Goal: Check status: Check status

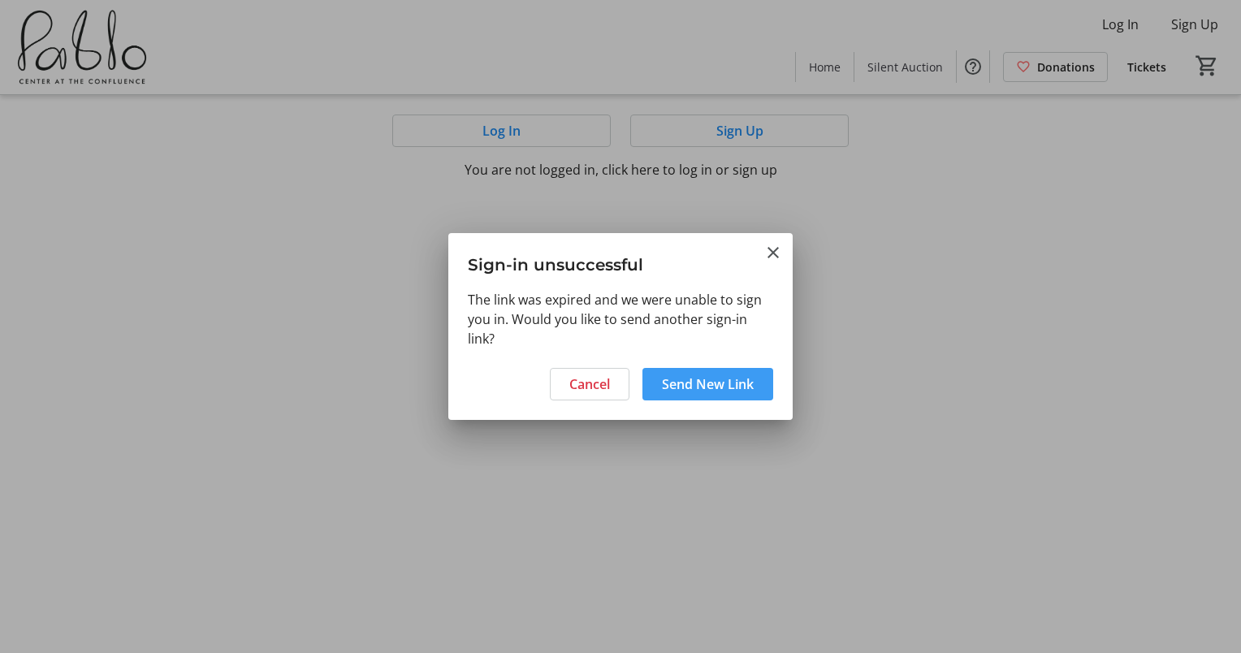
click at [709, 386] on span "Send New Link" at bounding box center [708, 384] width 92 height 19
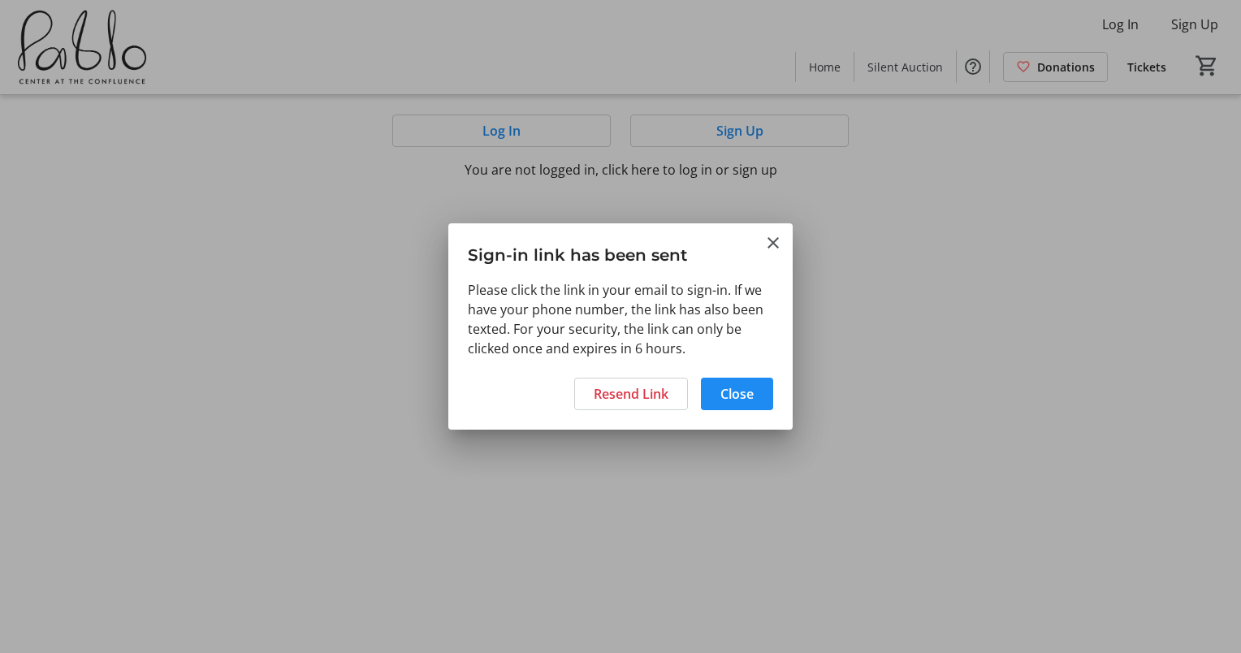
click at [581, 123] on div at bounding box center [620, 326] width 1241 height 653
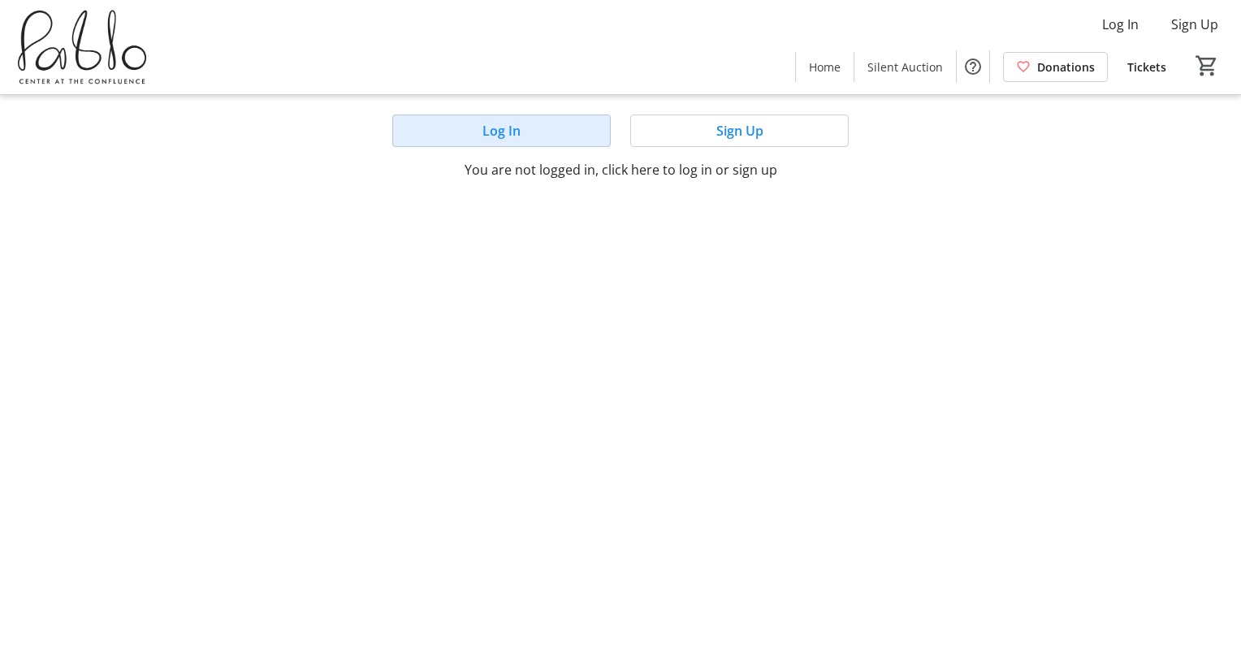
click at [558, 127] on span at bounding box center [501, 130] width 217 height 39
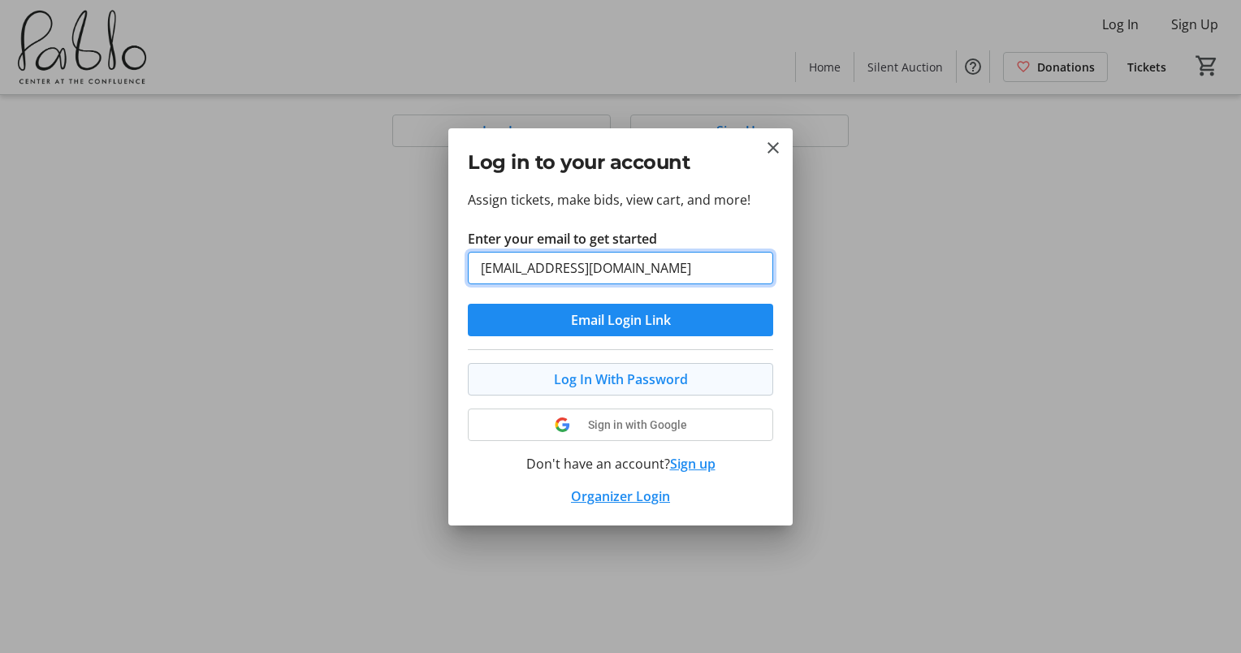
type input "[EMAIL_ADDRESS][DOMAIN_NAME]"
click at [572, 378] on span "Log In With Password" at bounding box center [621, 379] width 134 height 19
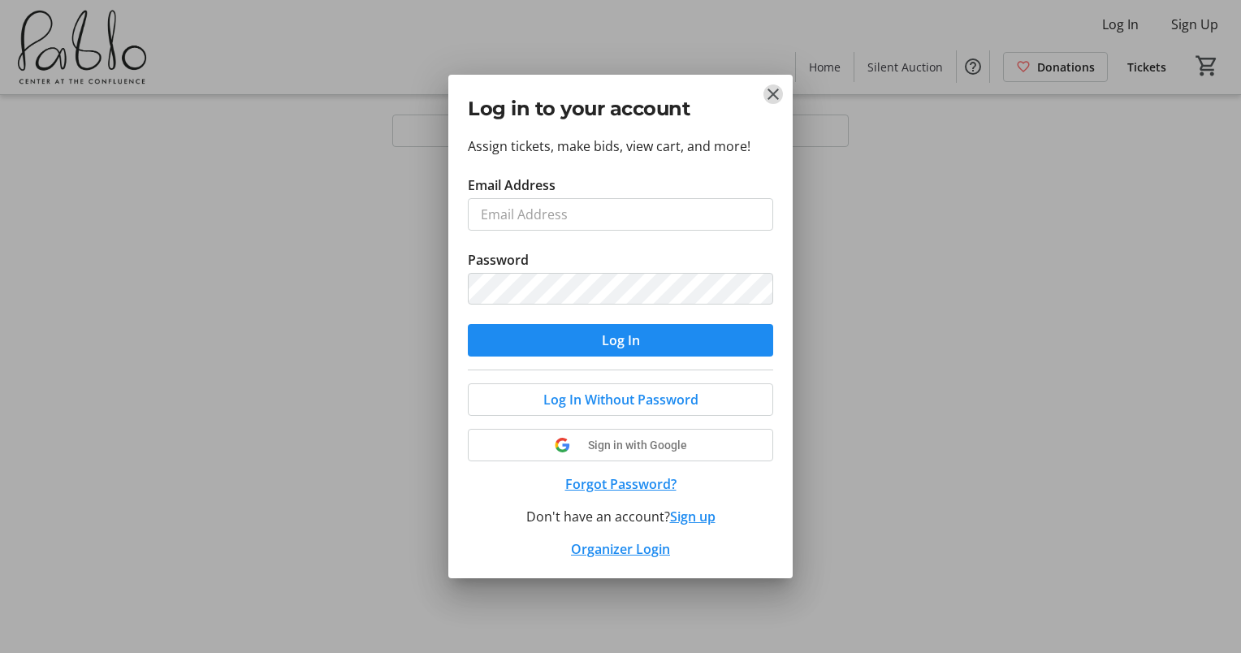
click at [773, 95] on mat-icon "Close" at bounding box center [773, 93] width 19 height 19
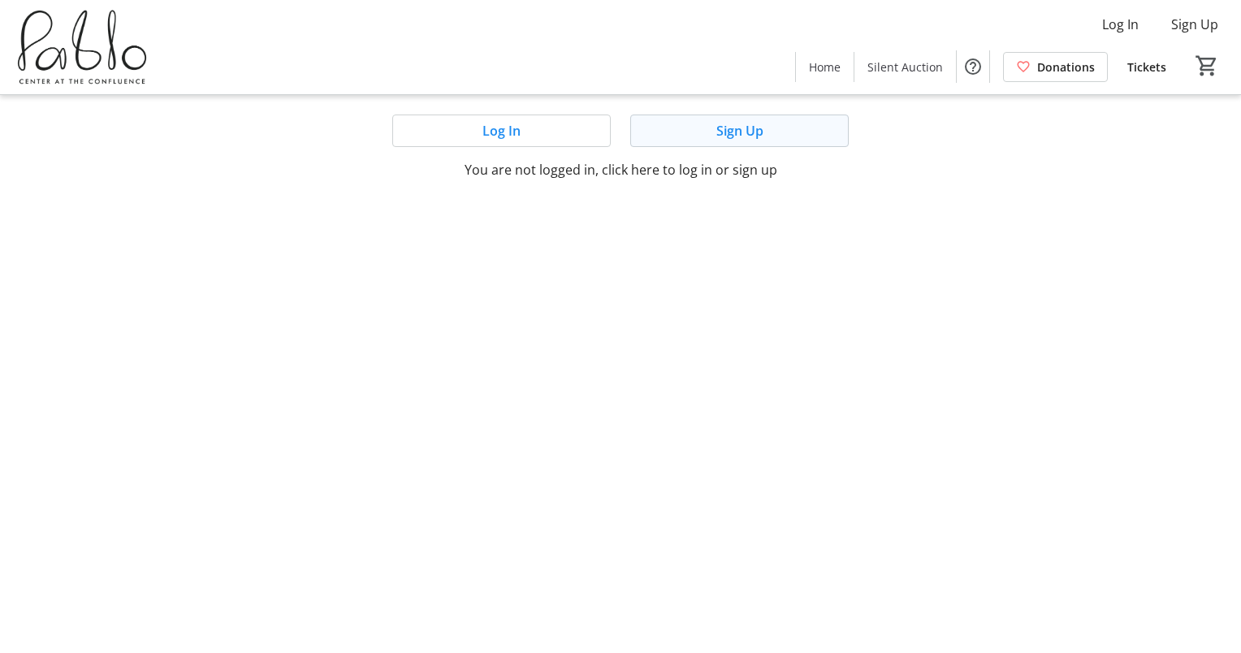
click at [767, 128] on span at bounding box center [739, 130] width 217 height 39
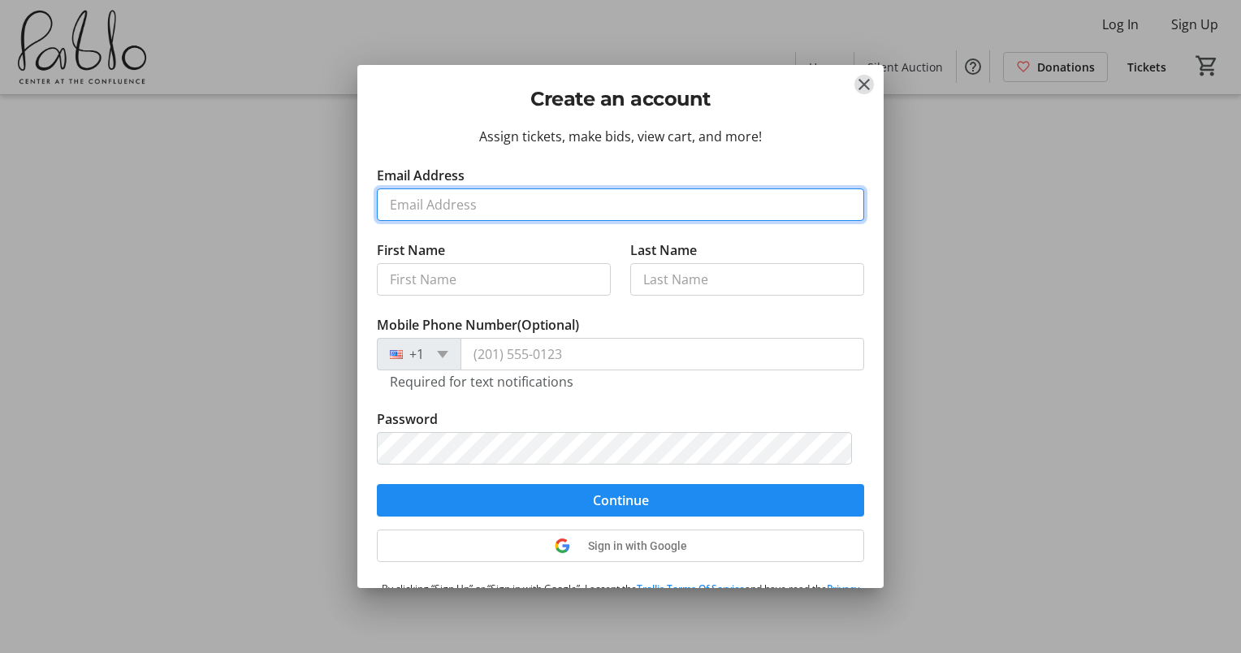
click at [440, 202] on input "Email Address" at bounding box center [620, 204] width 487 height 32
type input "[EMAIL_ADDRESS][DOMAIN_NAME]"
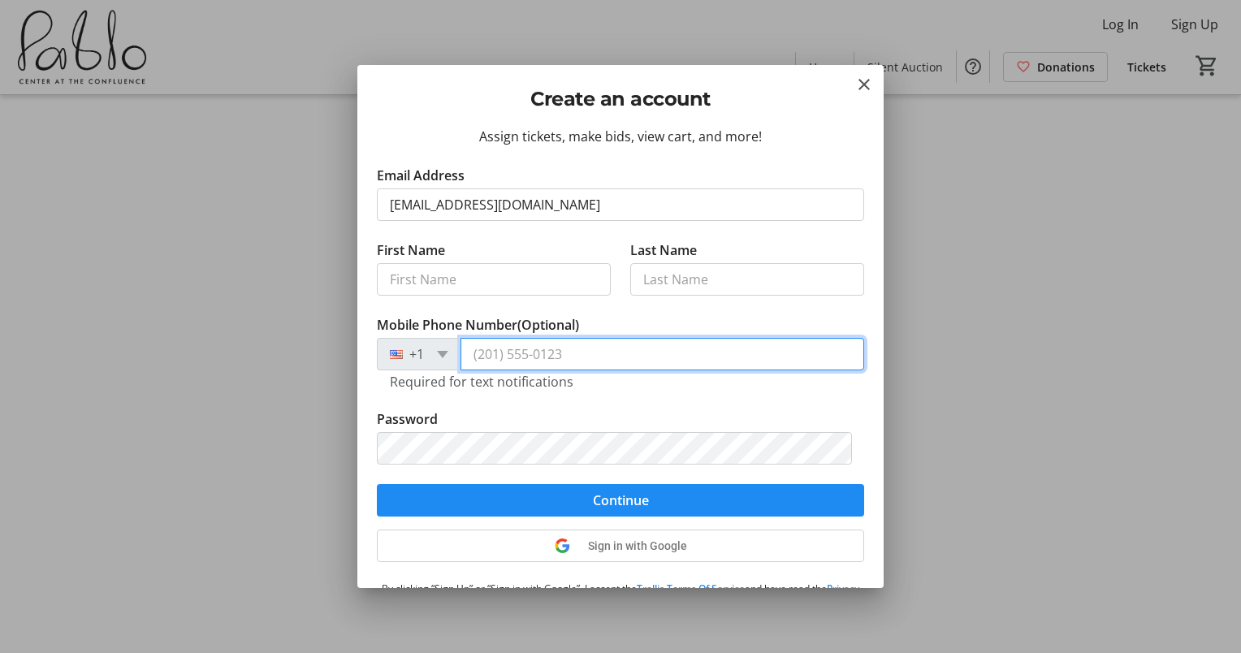
type input "[PHONE_NUMBER]"
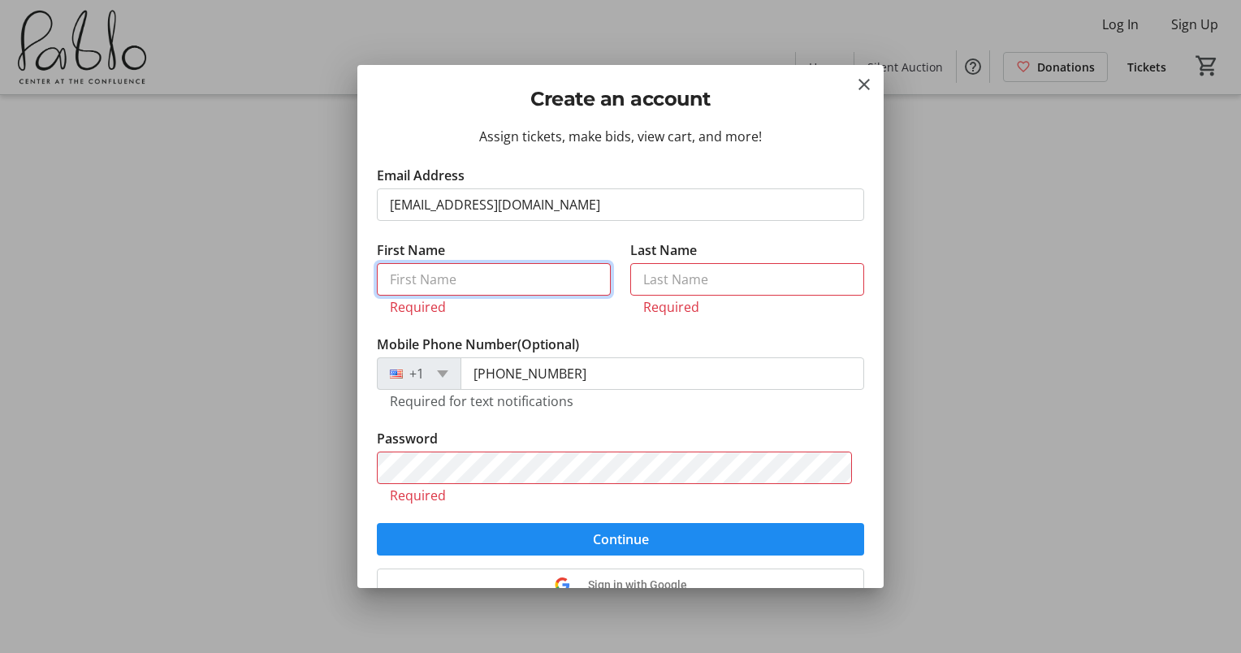
click at [510, 279] on input "First Name" at bounding box center [494, 279] width 234 height 32
type input "[PERSON_NAME]"
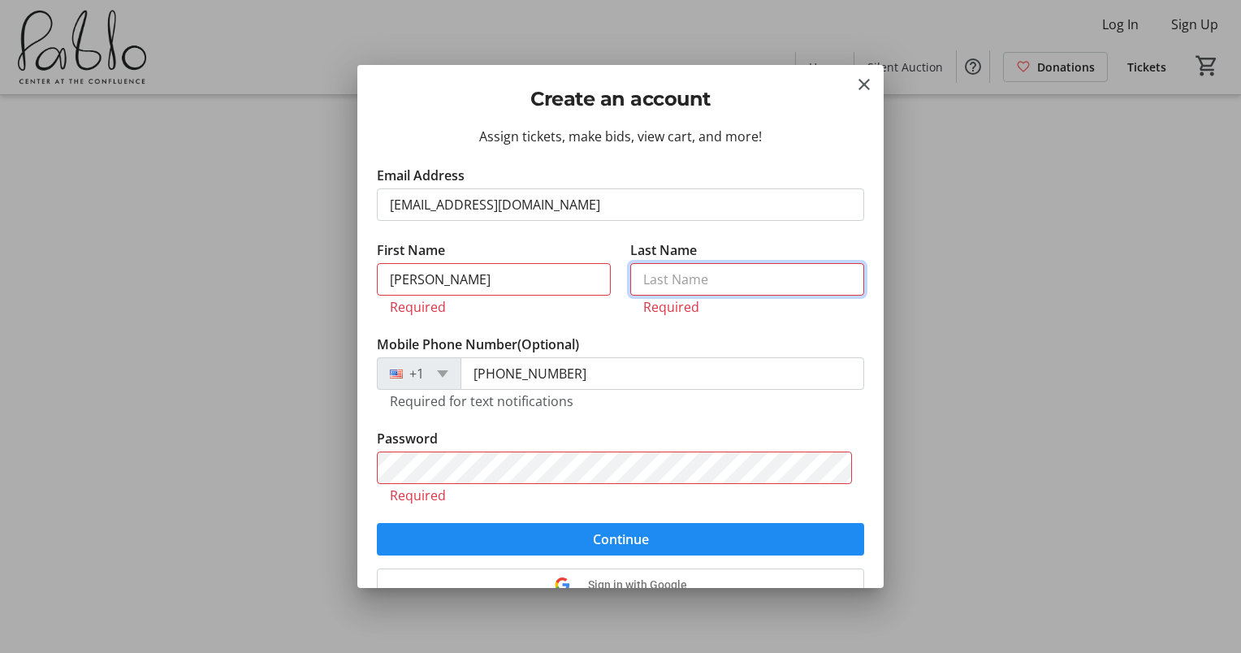
type input "[PERSON_NAME]"
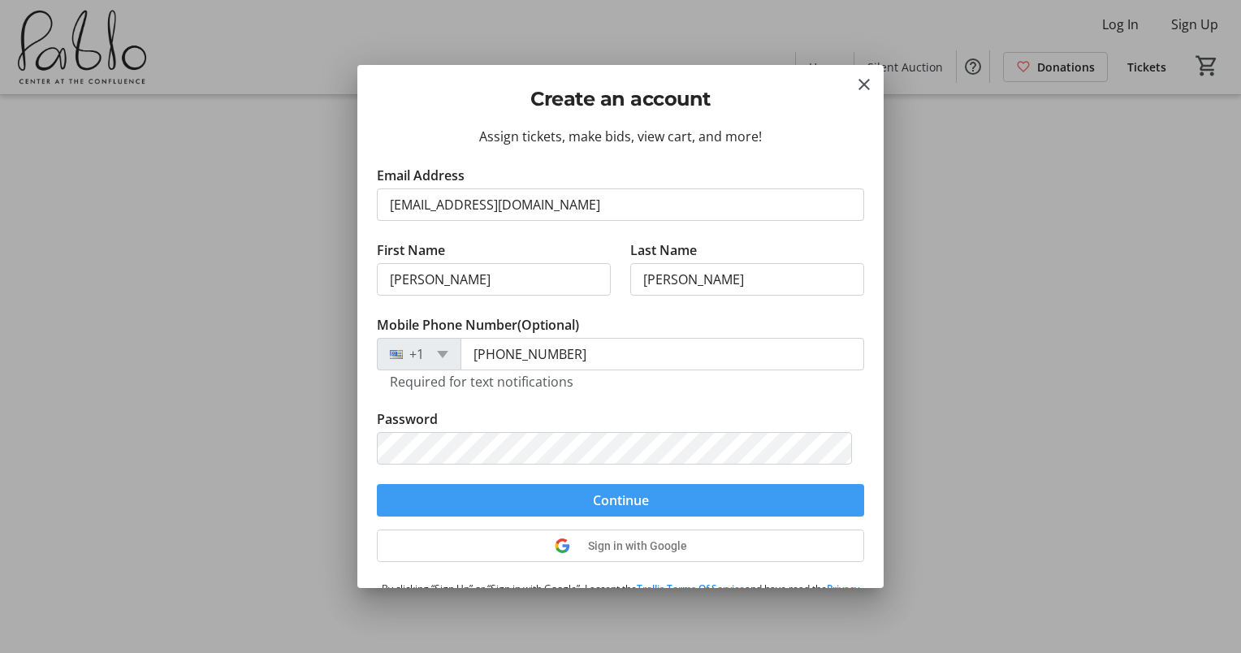
click at [700, 494] on span "submit" at bounding box center [620, 500] width 487 height 39
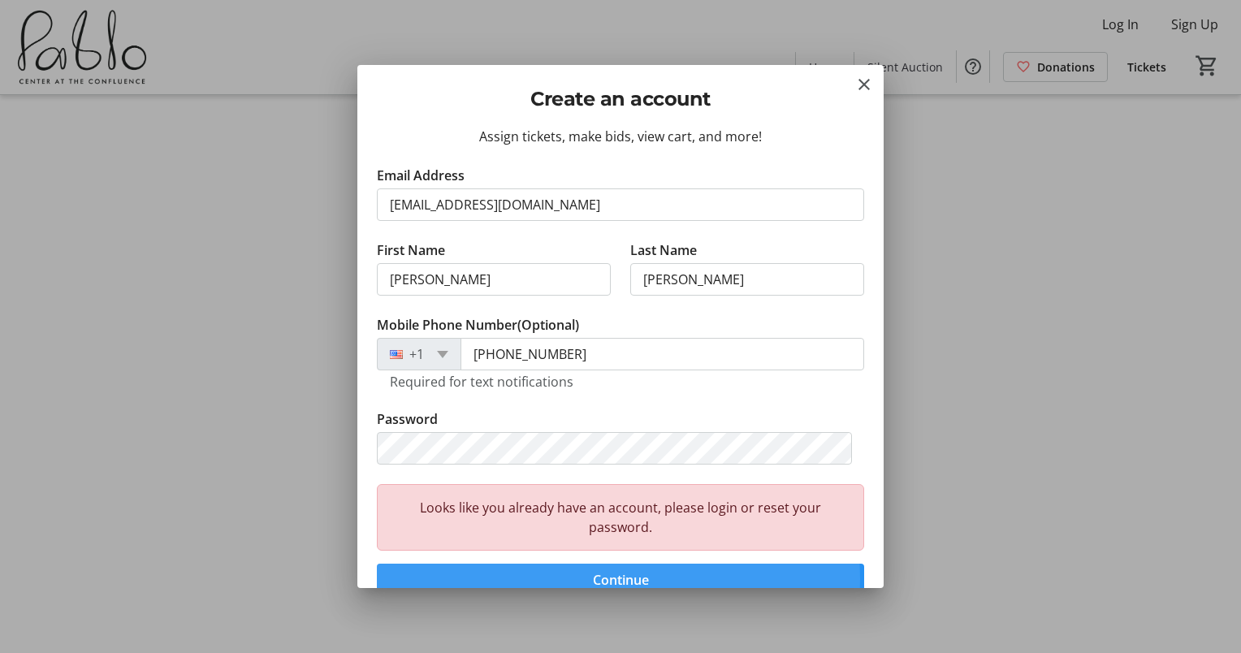
click at [618, 578] on span "Continue" at bounding box center [621, 579] width 56 height 19
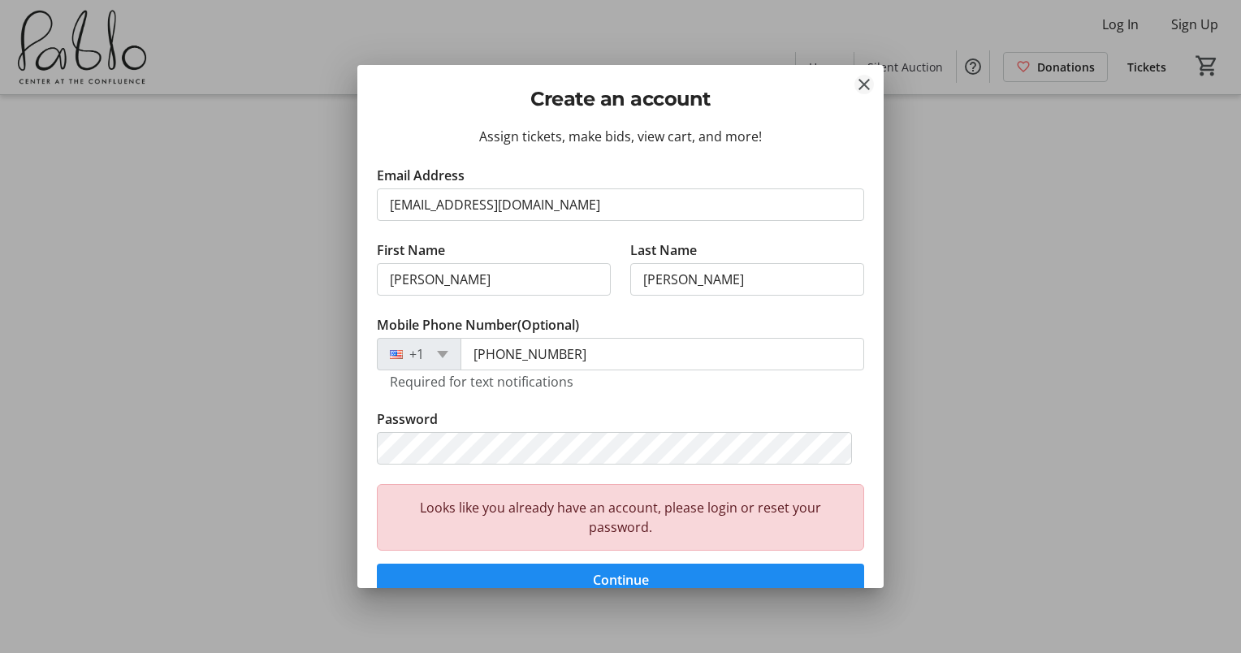
click at [865, 84] on mat-icon "Close" at bounding box center [864, 84] width 19 height 19
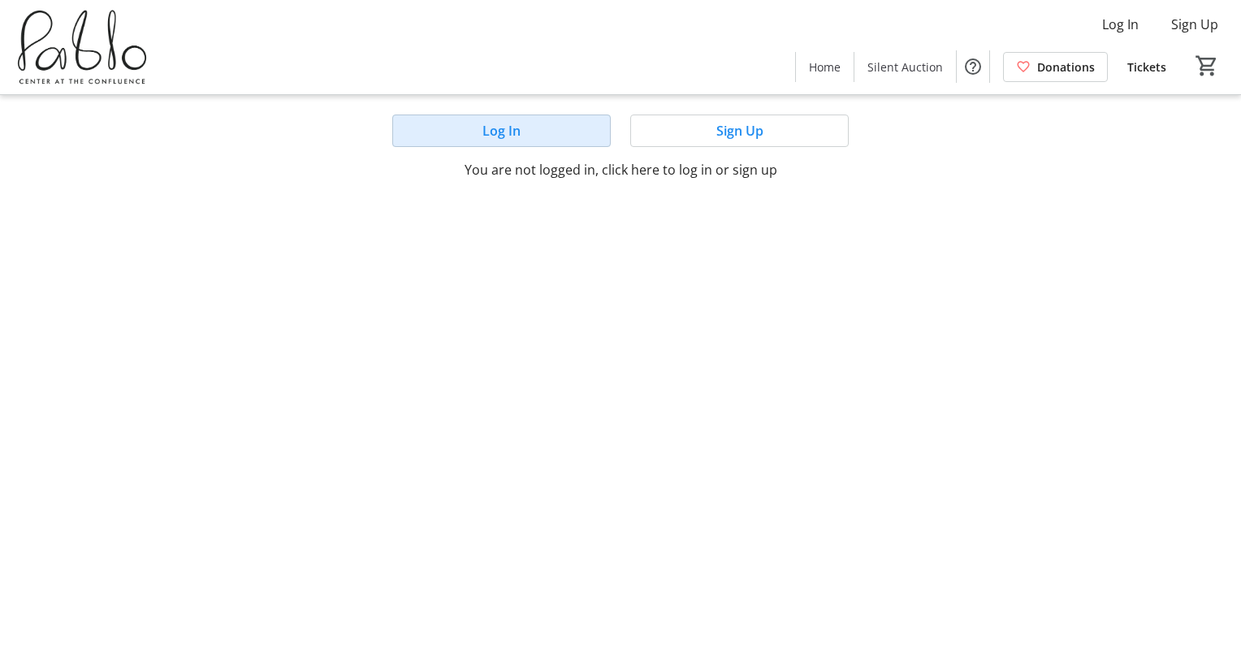
click at [487, 135] on span "Log In" at bounding box center [502, 130] width 38 height 19
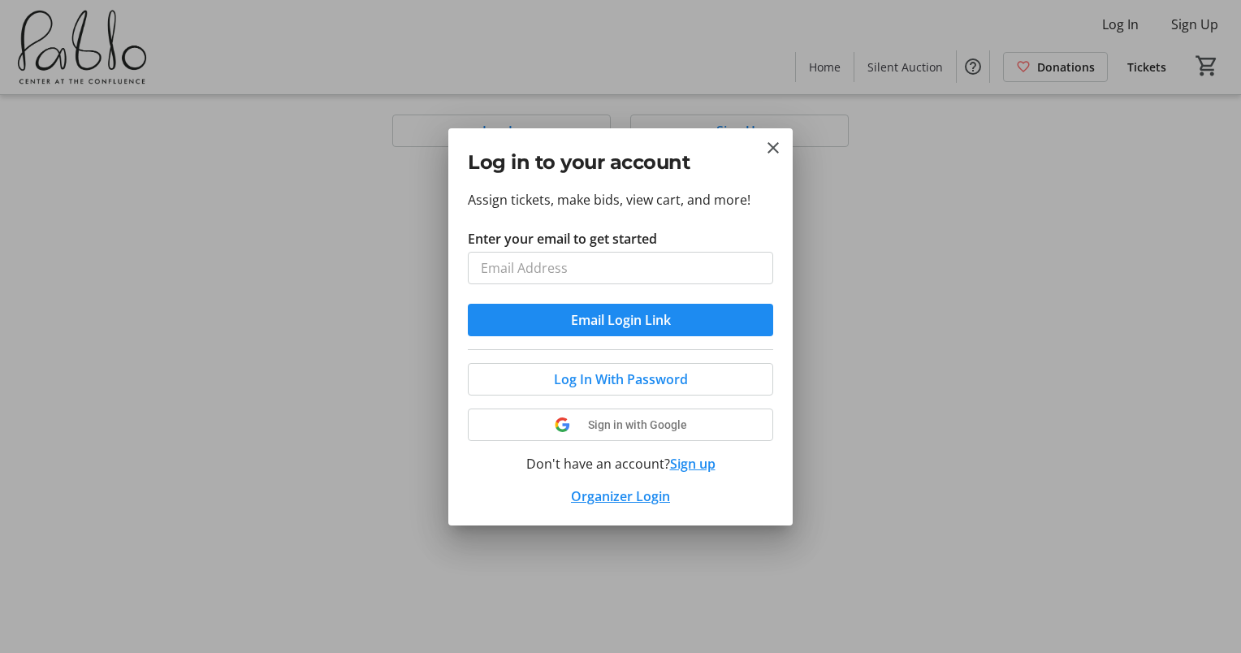
click at [535, 270] on input "Enter your email to get started" at bounding box center [620, 268] width 305 height 32
type input "[EMAIL_ADDRESS][DOMAIN_NAME]"
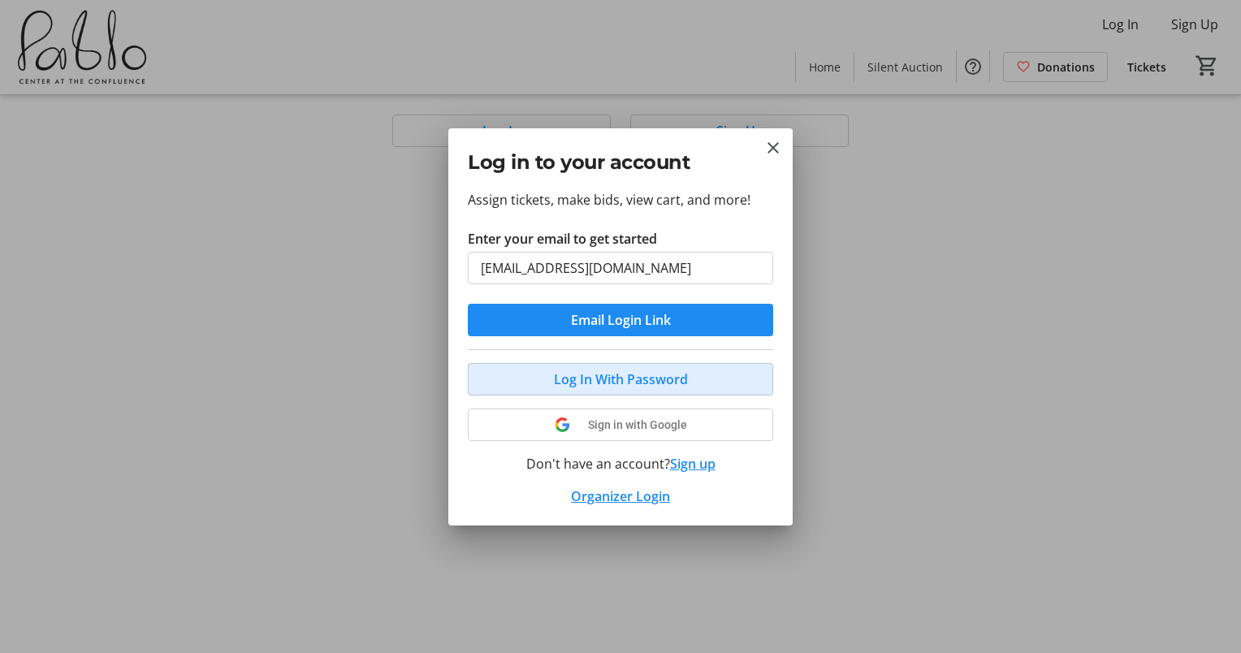
click at [587, 372] on span "Log In With Password" at bounding box center [621, 379] width 134 height 19
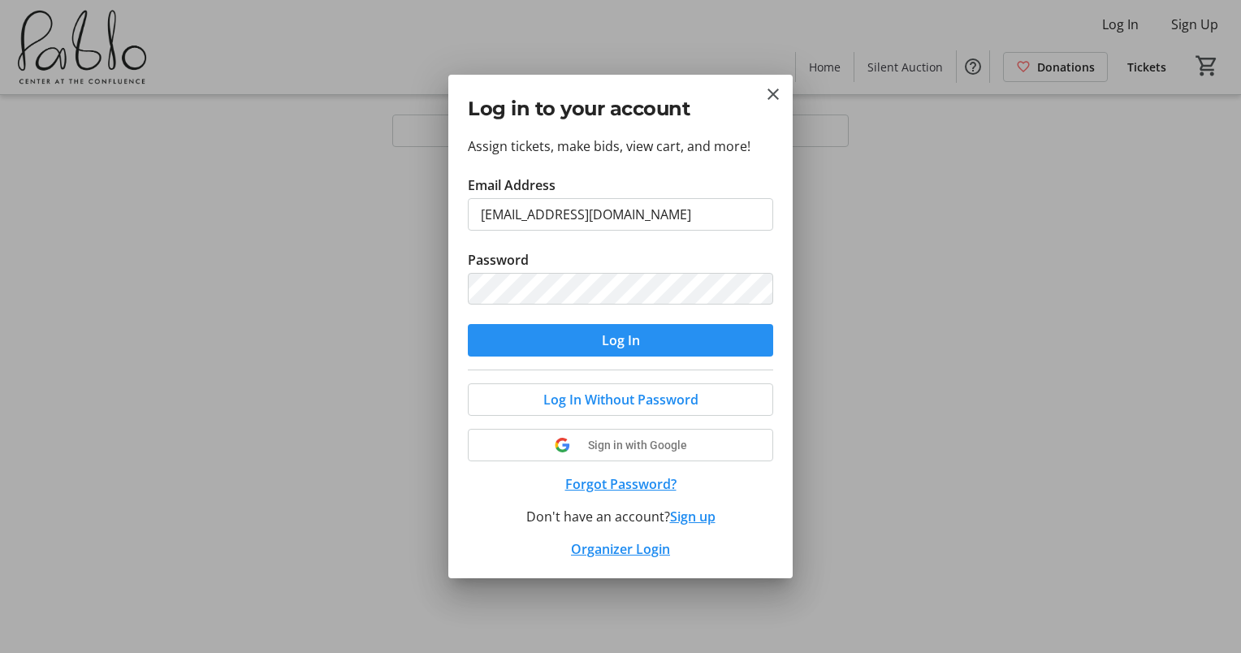
click at [565, 333] on span "submit" at bounding box center [620, 340] width 305 height 39
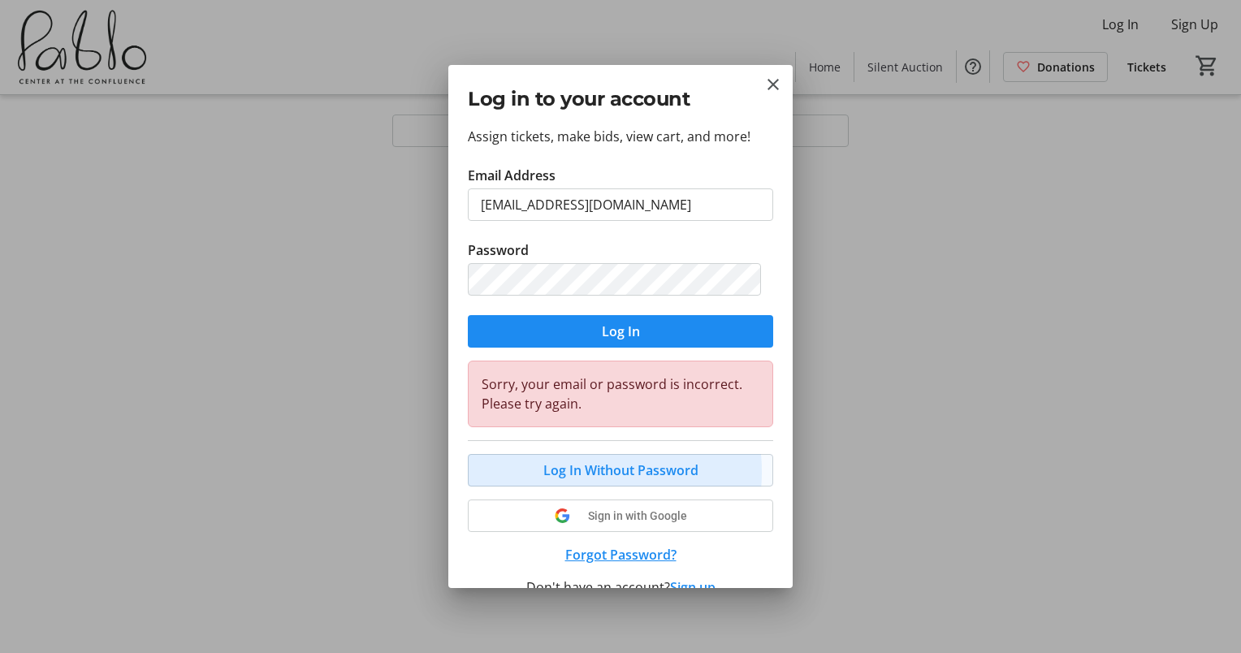
click at [554, 471] on span "Log In Without Password" at bounding box center [621, 470] width 155 height 19
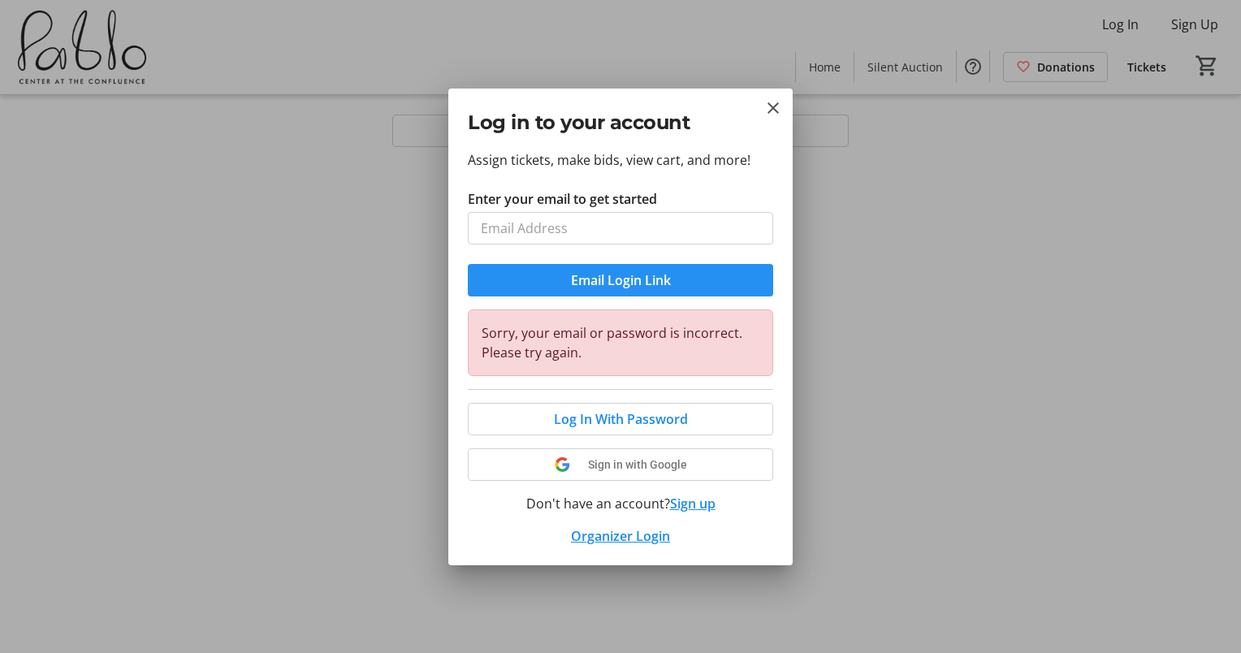
click at [569, 277] on span "submit" at bounding box center [620, 280] width 305 height 39
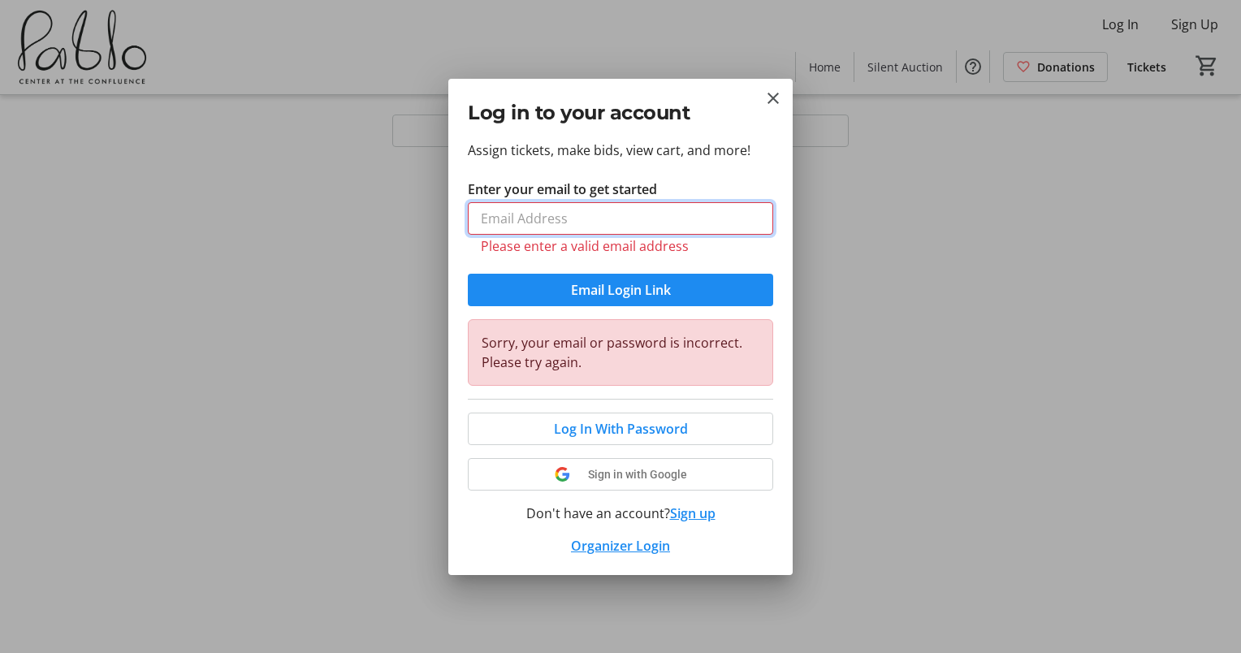
click at [575, 223] on input "Enter your email to get started" at bounding box center [620, 218] width 305 height 32
type input "[EMAIL_ADDRESS][DOMAIN_NAME]"
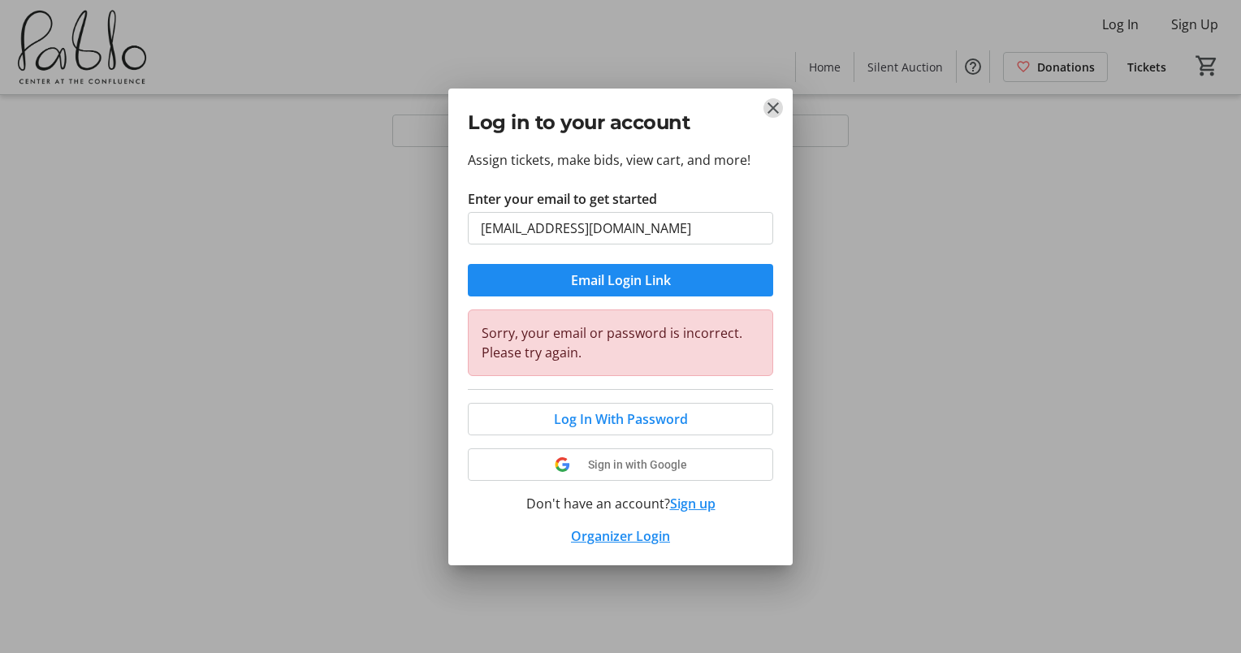
drag, startPoint x: 771, startPoint y: 110, endPoint x: 769, endPoint y: 120, distance: 10.8
click at [770, 111] on mat-icon "Close" at bounding box center [773, 107] width 19 height 19
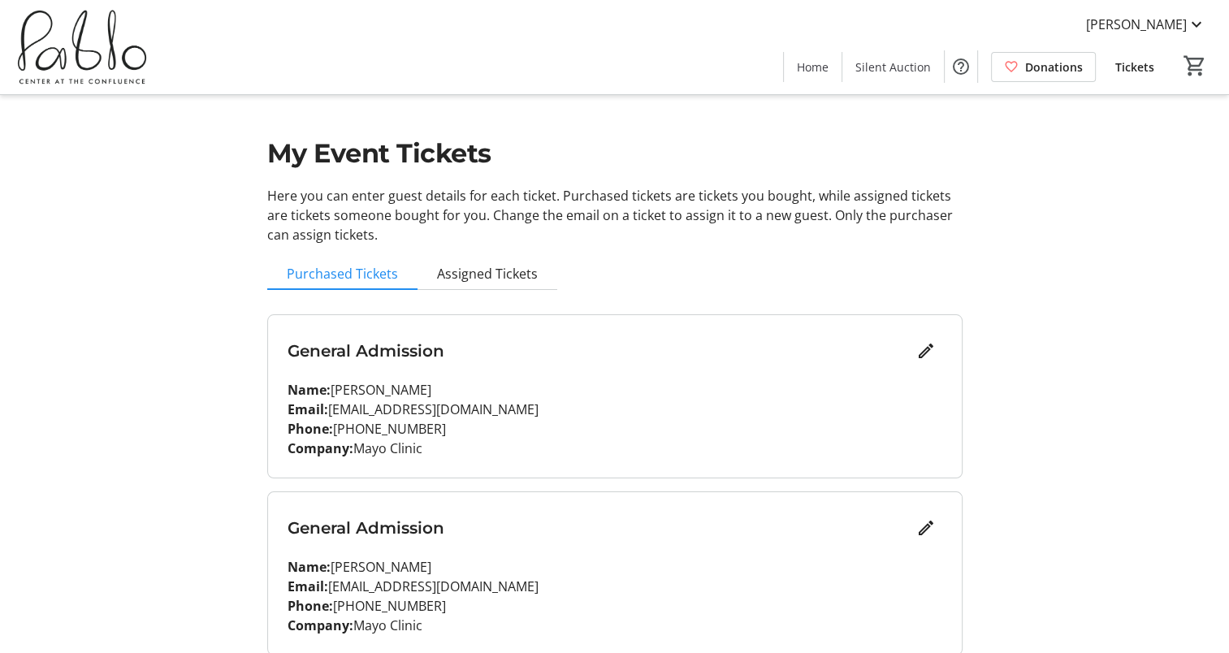
scroll to position [67, 0]
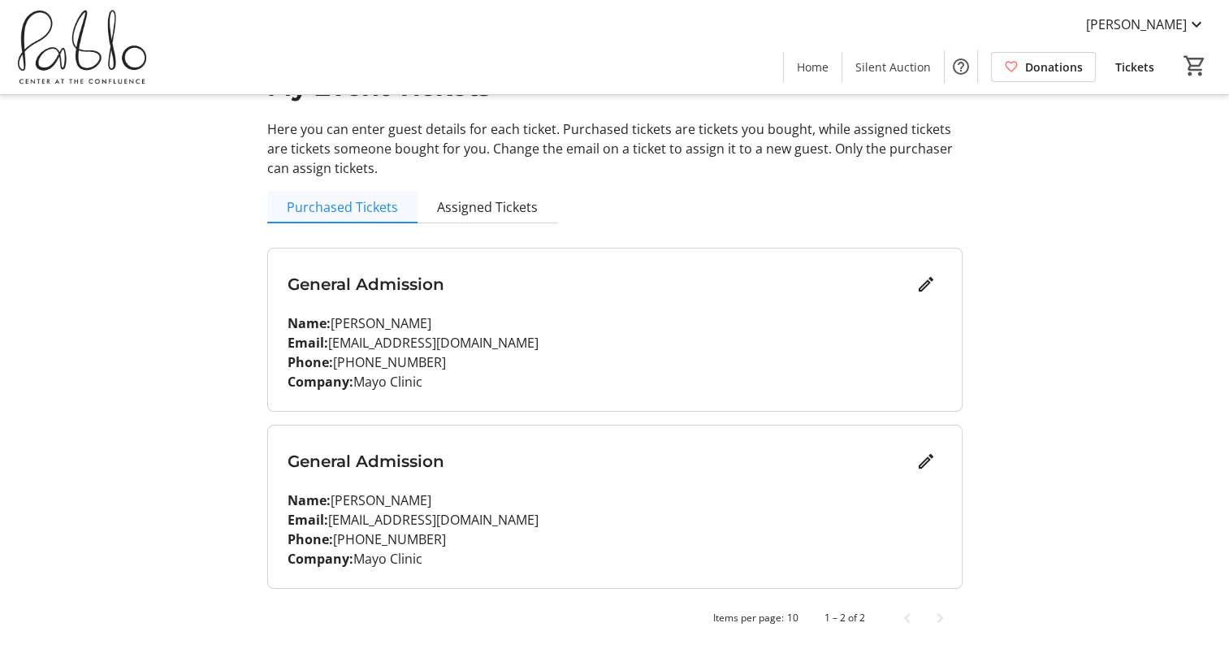
click at [356, 211] on span "Purchased Tickets" at bounding box center [342, 207] width 111 height 13
